Goal: Transaction & Acquisition: Book appointment/travel/reservation

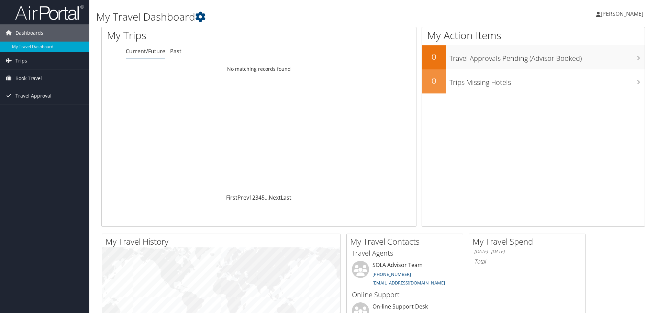
click at [16, 76] on span "Book Travel" at bounding box center [28, 78] width 26 height 17
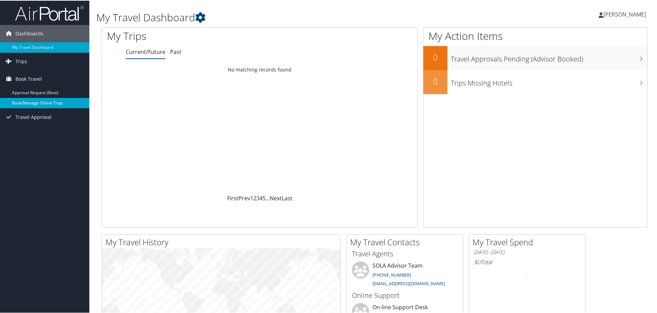
click at [23, 101] on link "Book/Manage Online Trips" at bounding box center [44, 102] width 89 height 10
